Goal: Task Accomplishment & Management: Manage account settings

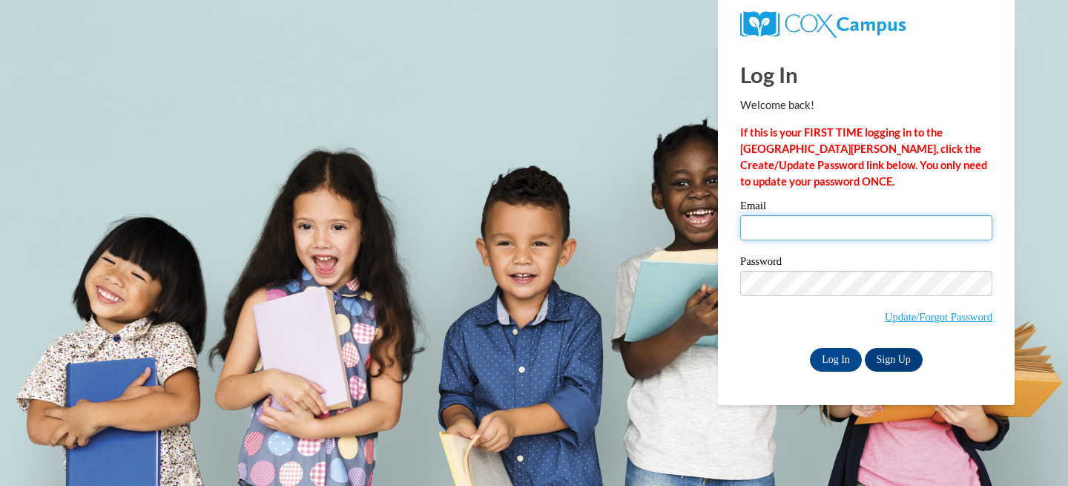
click at [800, 229] on input "Email" at bounding box center [866, 227] width 252 height 25
type input "abuffington@sasd.net"
click at [844, 364] on input "Log In" at bounding box center [836, 360] width 52 height 24
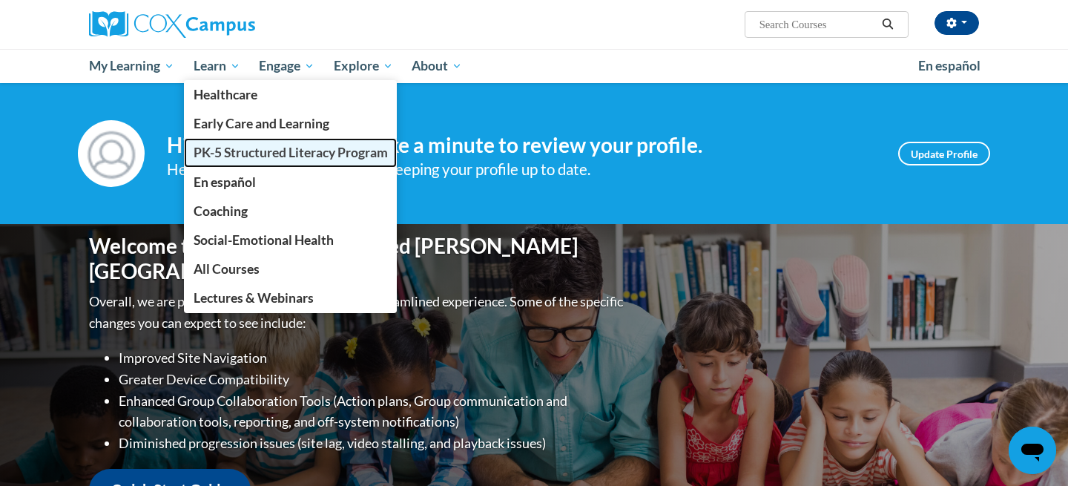
click at [252, 154] on span "PK-5 Structured Literacy Program" at bounding box center [291, 153] width 194 height 16
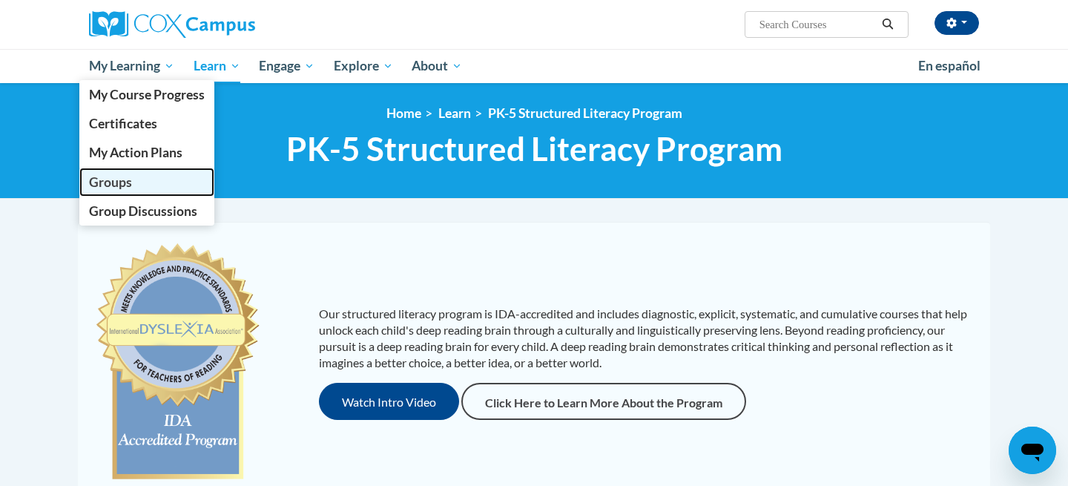
click at [140, 177] on link "Groups" at bounding box center [146, 182] width 135 height 29
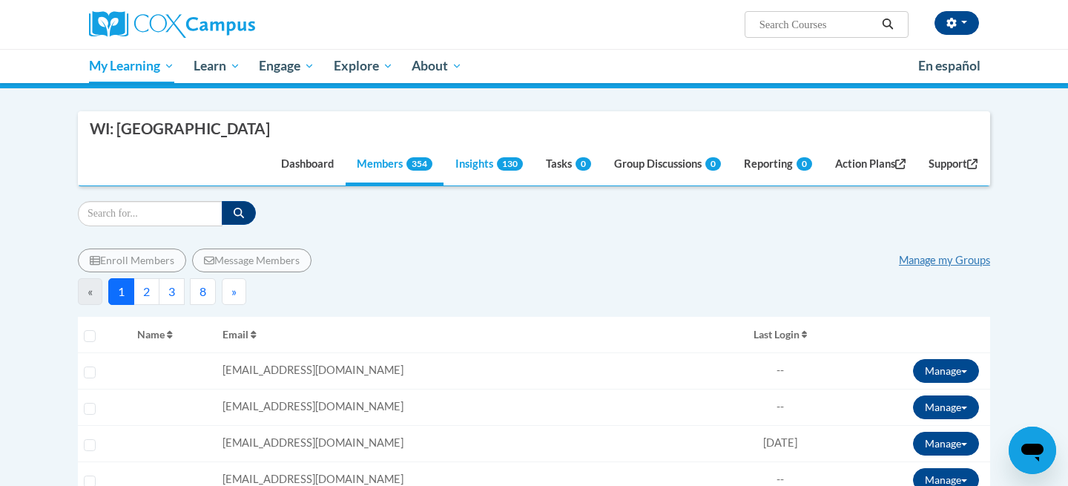
scroll to position [191, 0]
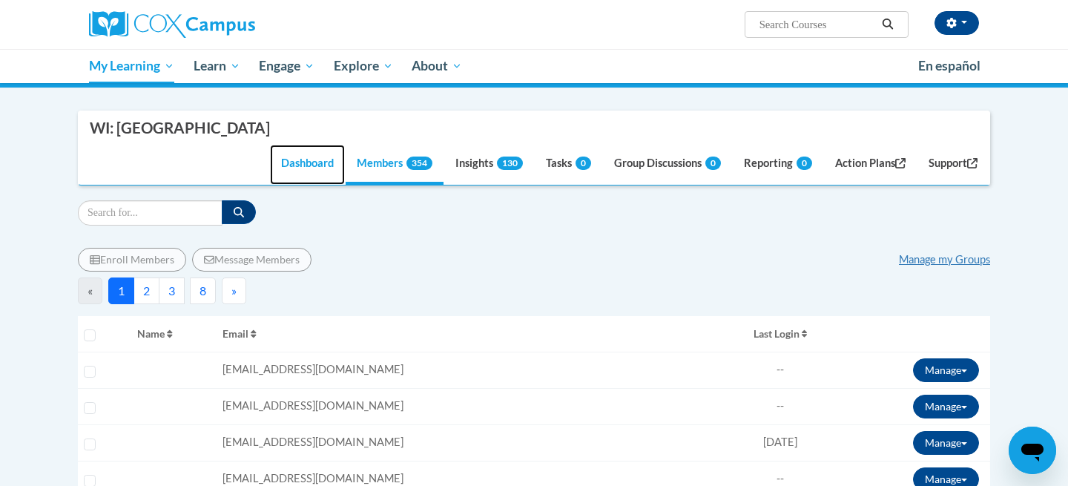
click at [308, 185] on link "Dashboard" at bounding box center [307, 165] width 75 height 40
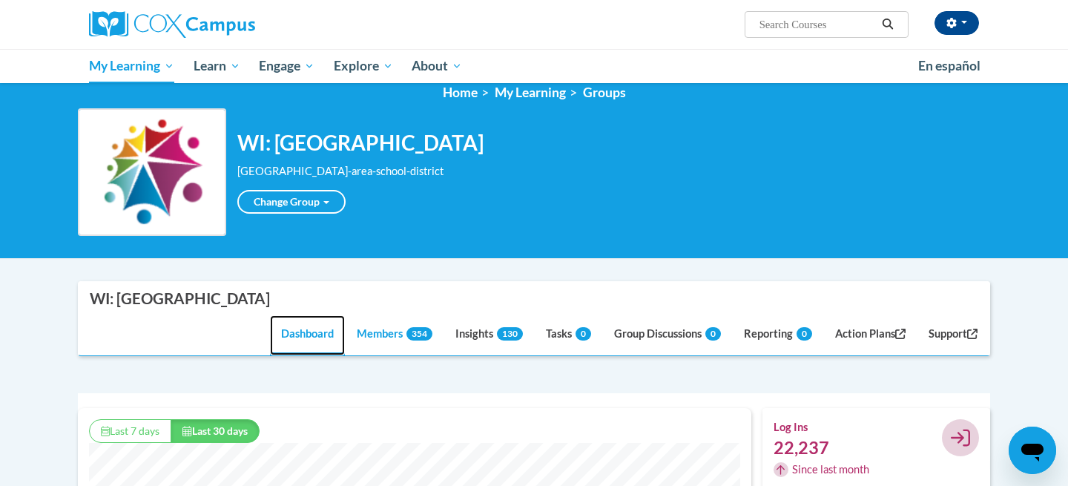
scroll to position [0, 0]
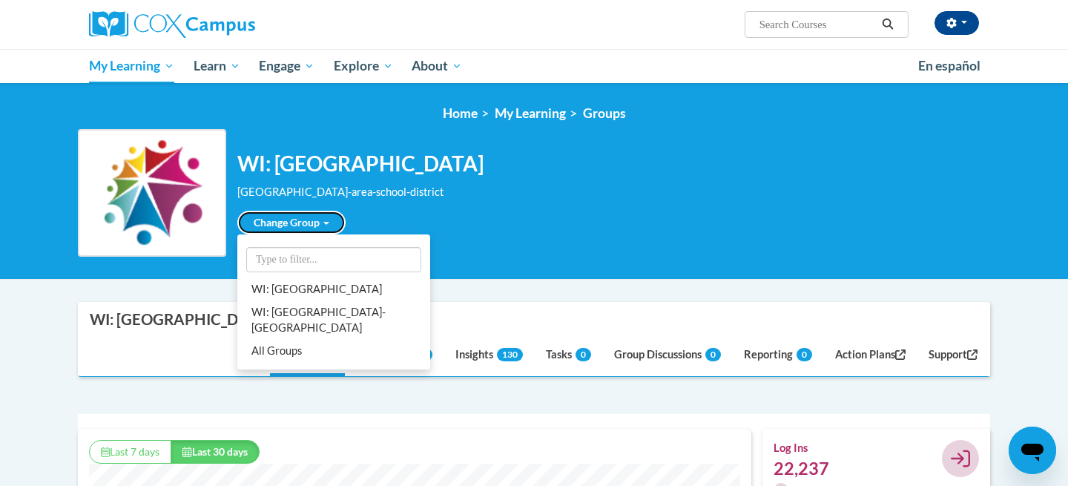
click at [300, 226] on link "Change Group" at bounding box center [291, 223] width 108 height 24
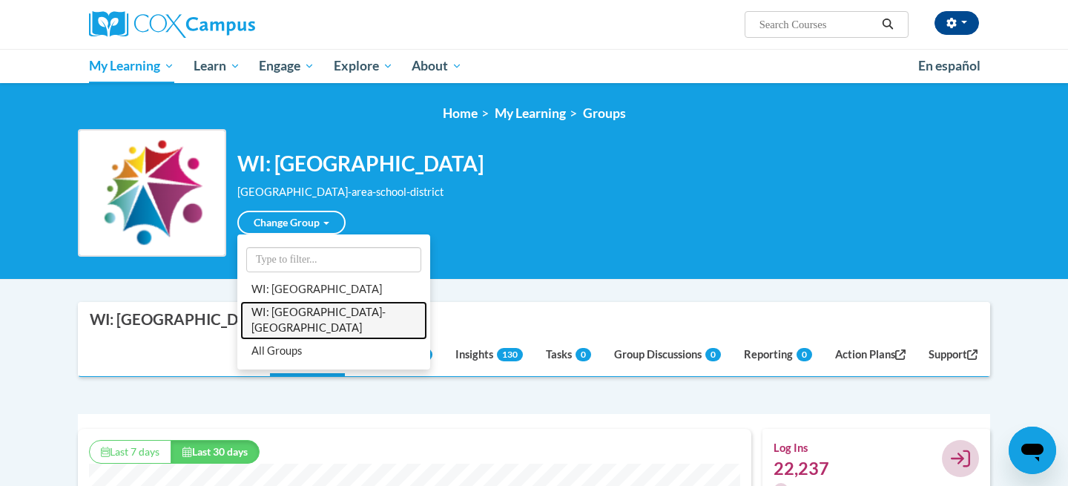
click at [318, 335] on link "WI: [GEOGRAPHIC_DATA]-[GEOGRAPHIC_DATA]" at bounding box center [333, 320] width 187 height 39
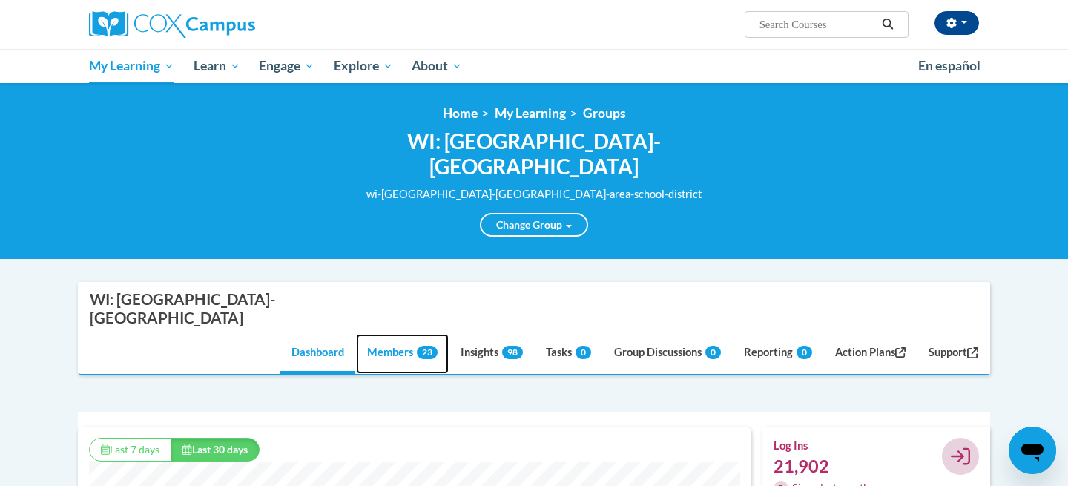
click at [372, 352] on link "Members 23" at bounding box center [402, 354] width 93 height 40
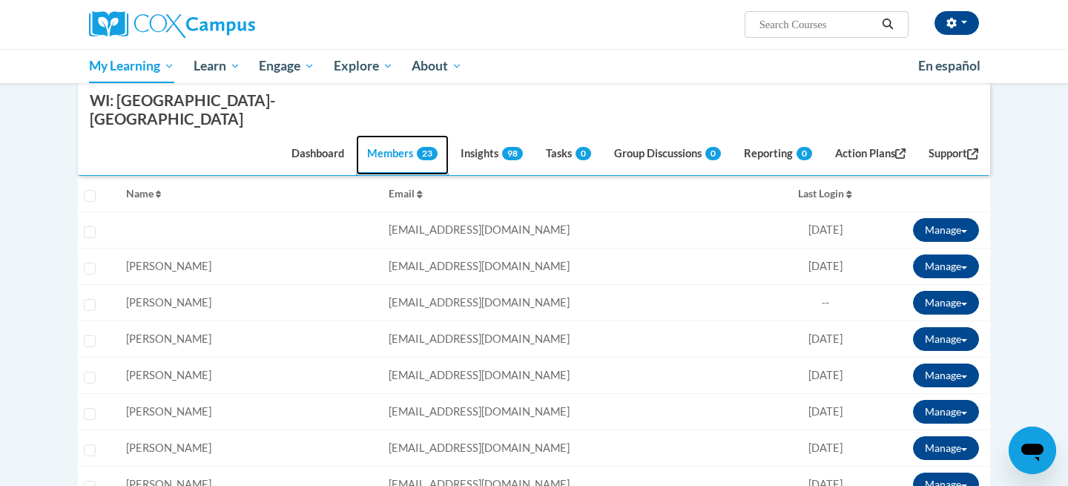
scroll to position [306, 0]
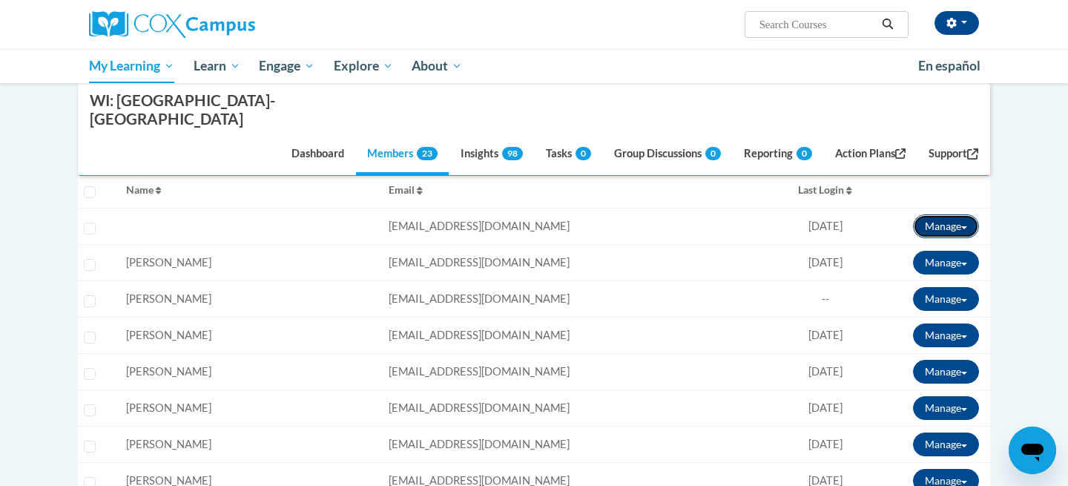
click at [953, 226] on button "Manage" at bounding box center [946, 226] width 66 height 24
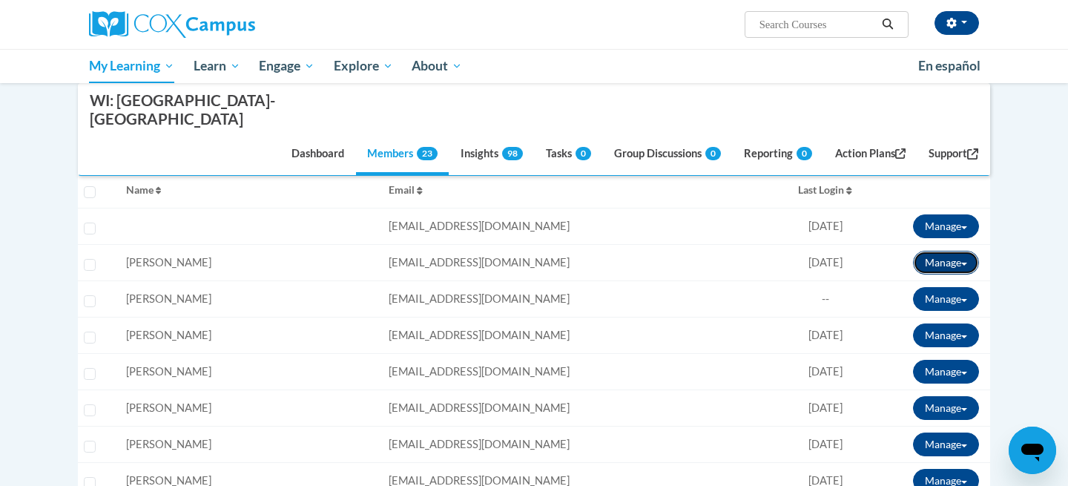
click at [958, 263] on button "Manage" at bounding box center [946, 263] width 66 height 24
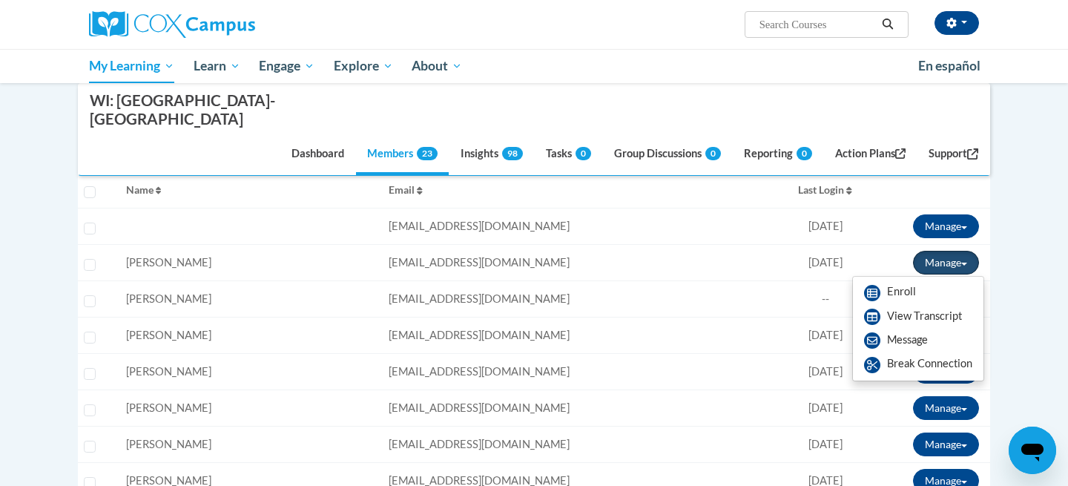
click at [959, 263] on button "Manage" at bounding box center [946, 263] width 66 height 24
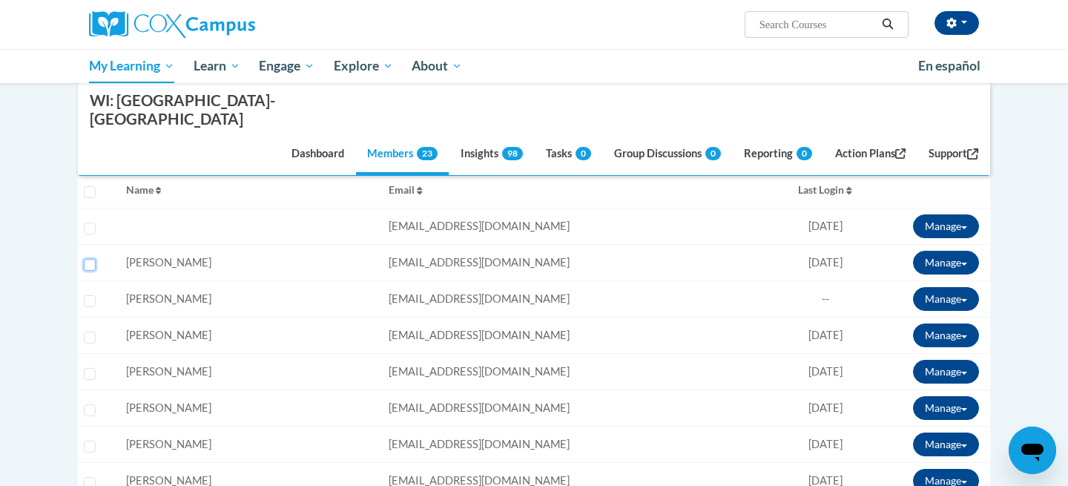
click at [91, 266] on input "Select learner" at bounding box center [90, 265] width 12 height 12
click at [86, 263] on input "Select learner" at bounding box center [90, 265] width 12 height 12
checkbox input "false"
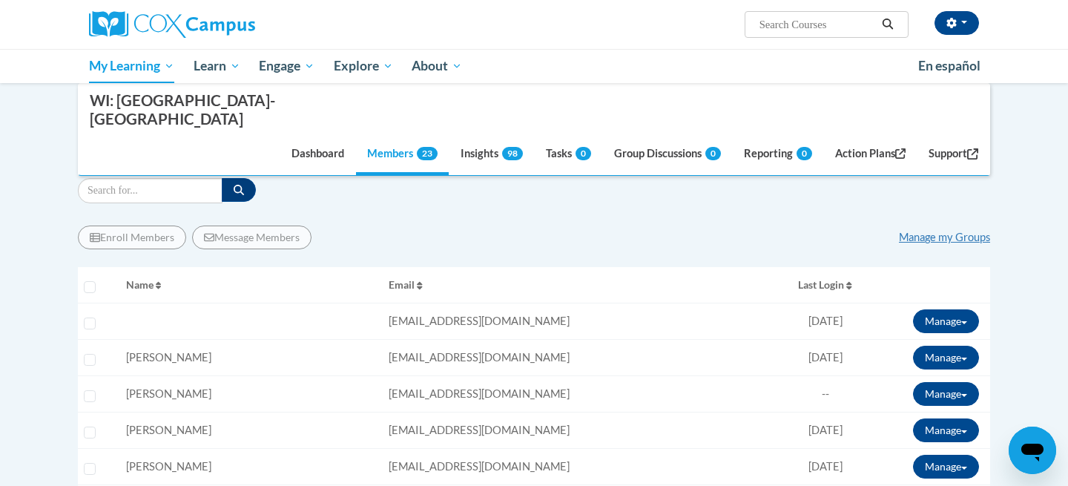
scroll to position [181, 0]
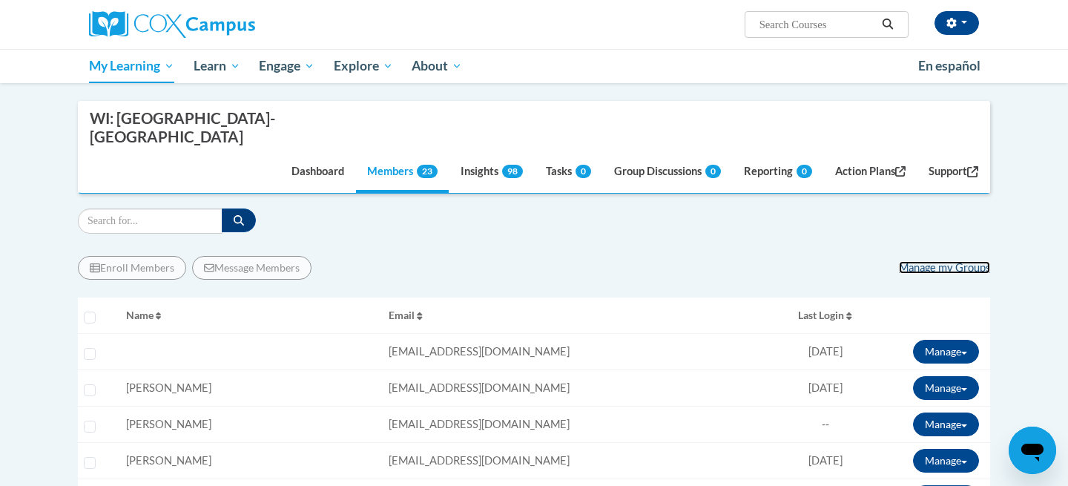
click at [965, 270] on link "Manage my Groups" at bounding box center [944, 267] width 91 height 13
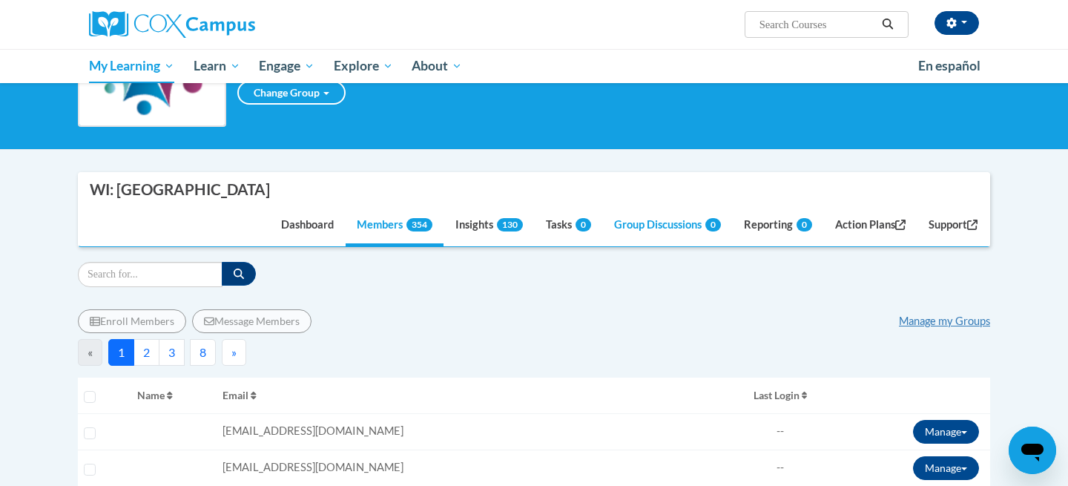
scroll to position [131, 0]
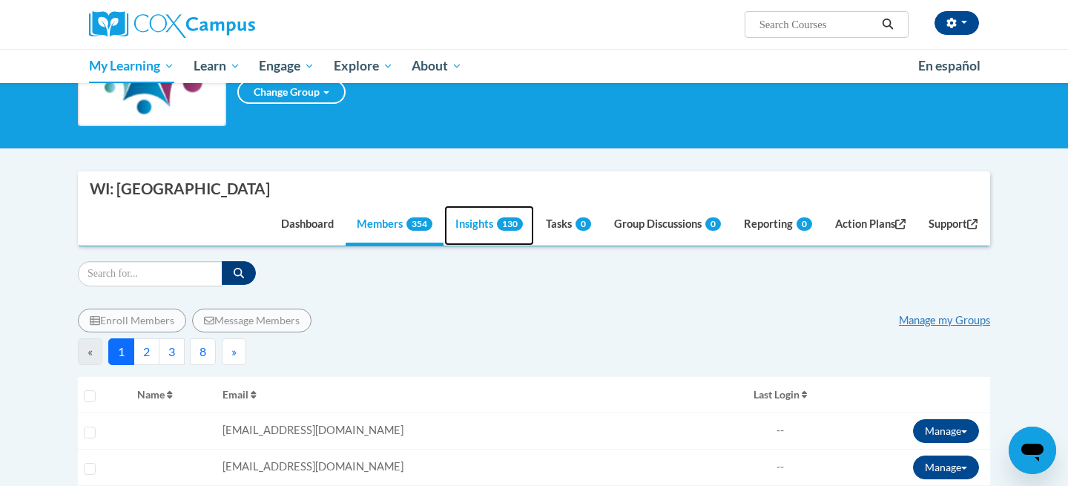
click at [476, 242] on link "Insights 130" at bounding box center [489, 226] width 90 height 40
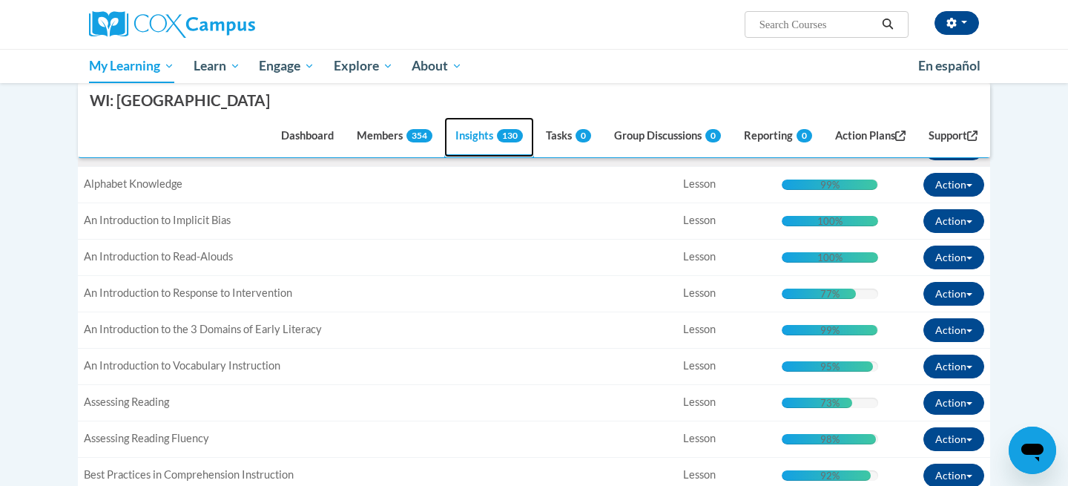
scroll to position [456, 0]
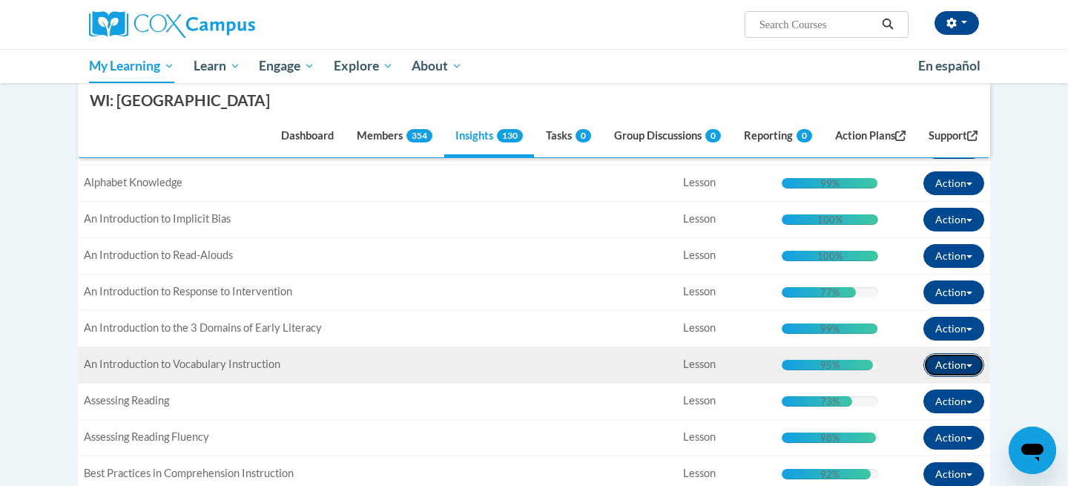
click at [959, 377] on button "Action" at bounding box center [954, 365] width 61 height 24
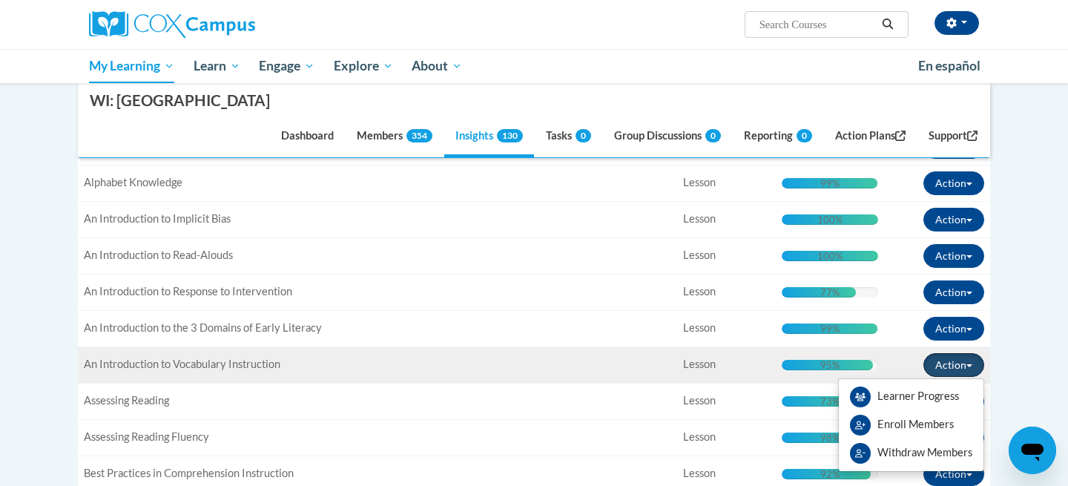
click at [959, 377] on button "Action" at bounding box center [954, 365] width 61 height 24
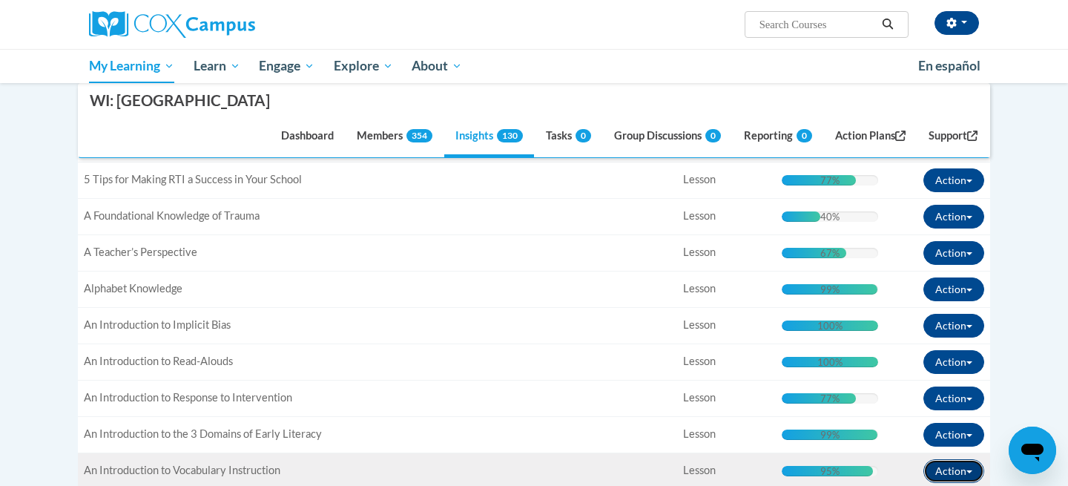
scroll to position [347, 0]
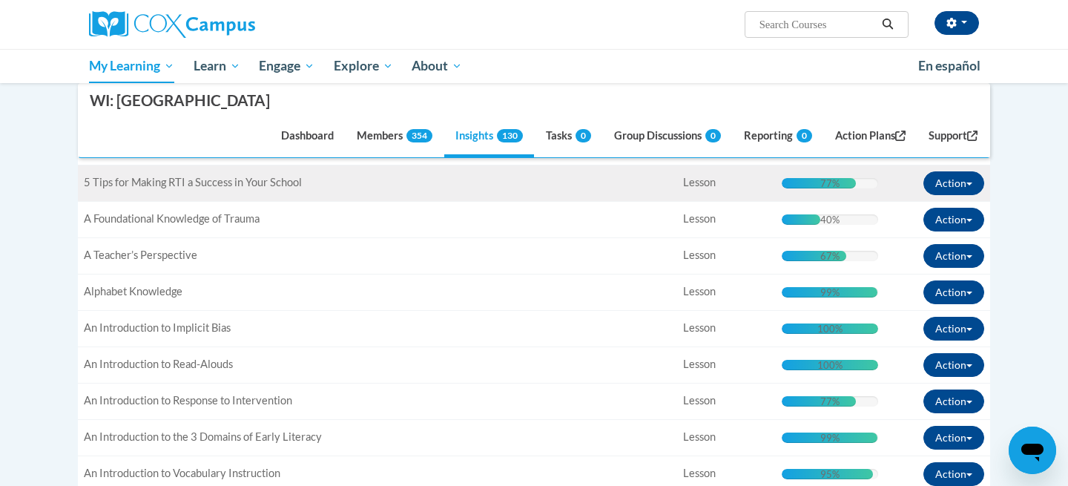
click at [860, 201] on td "Completion: 77% Complete 77%" at bounding box center [830, 183] width 108 height 36
click at [956, 195] on button "Action" at bounding box center [954, 183] width 61 height 24
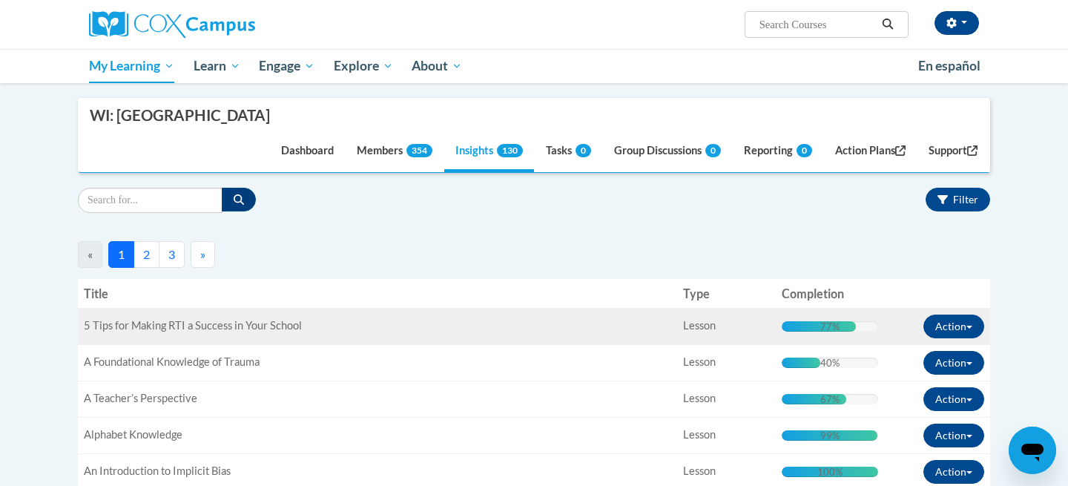
scroll to position [48, 0]
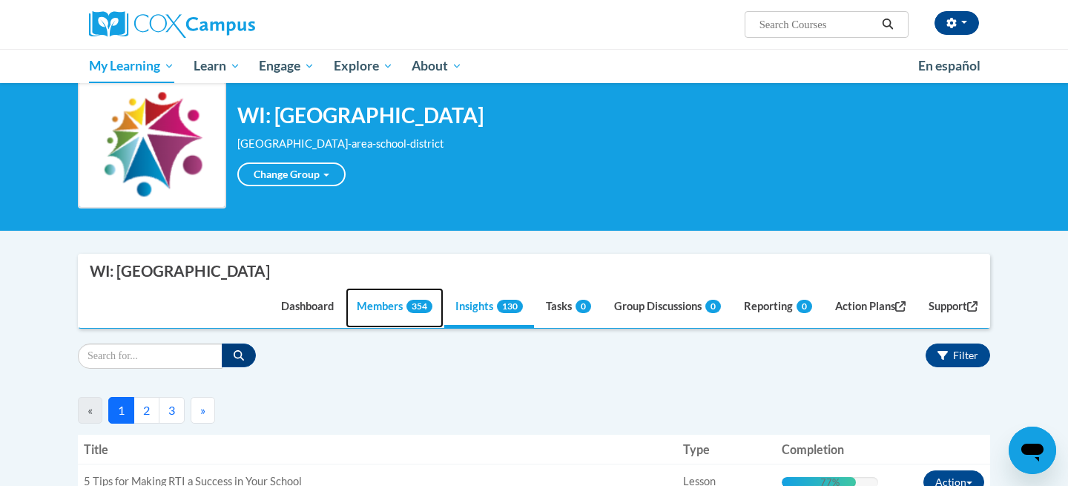
click at [389, 328] on link "Members 354" at bounding box center [395, 308] width 98 height 40
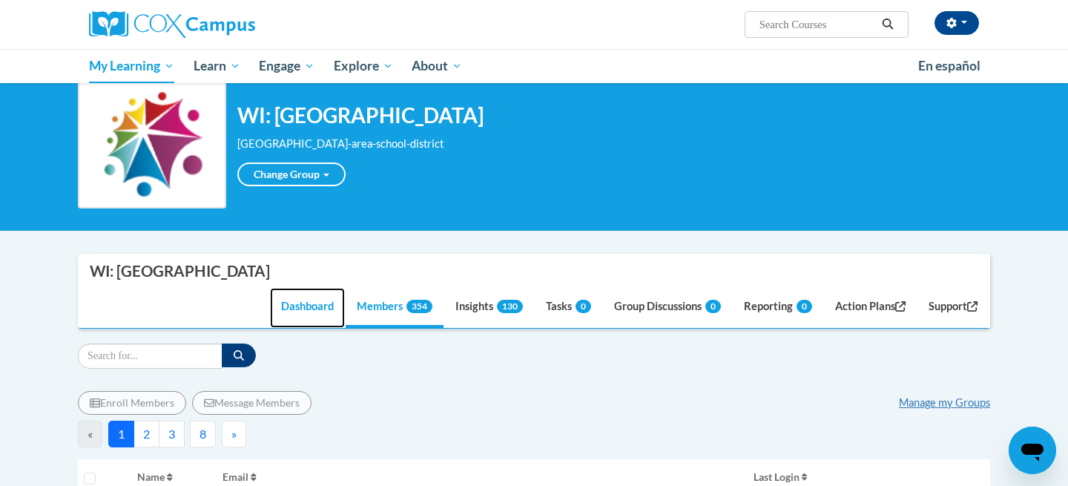
click at [292, 328] on link "Dashboard" at bounding box center [307, 308] width 75 height 40
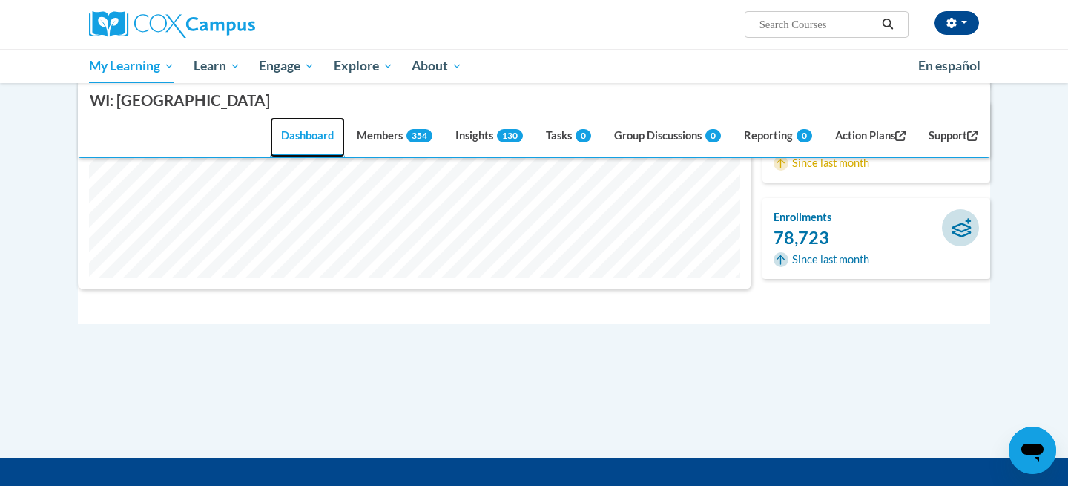
scroll to position [63, 0]
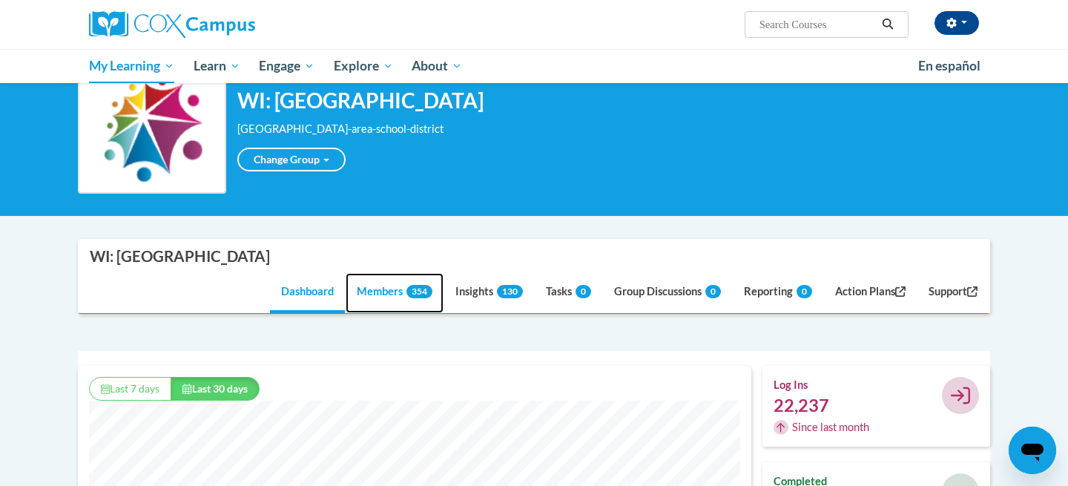
click at [376, 313] on link "Members 354" at bounding box center [395, 293] width 98 height 40
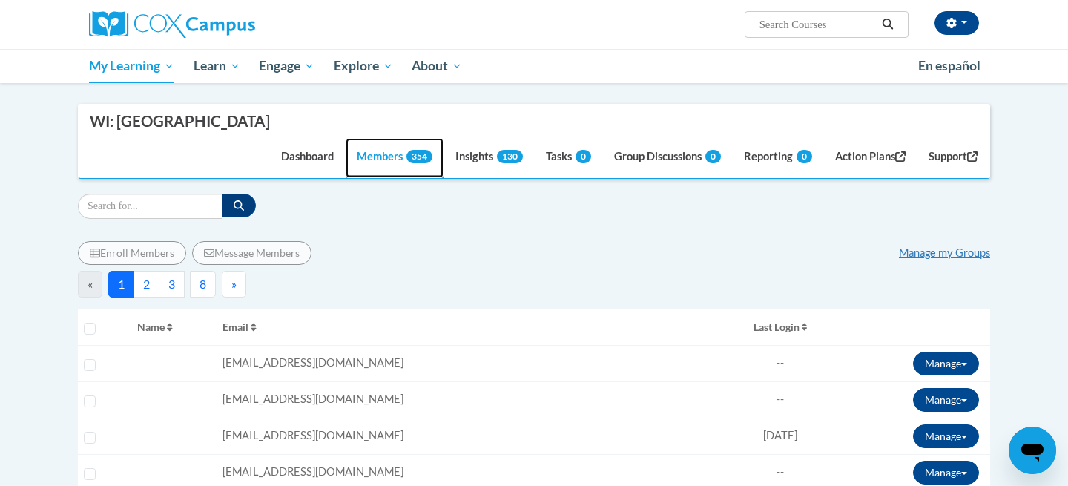
scroll to position [191, 0]
